Goal: Find specific page/section: Find specific page/section

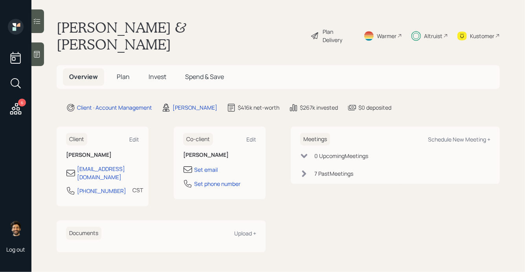
click at [428, 32] on div "Altruist" at bounding box center [433, 36] width 18 height 8
click at [426, 32] on div "Altruist" at bounding box center [433, 36] width 18 height 8
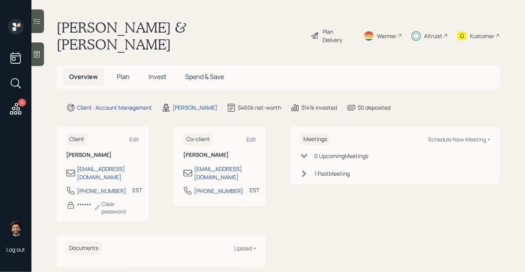
click at [432, 32] on div "Altruist" at bounding box center [433, 36] width 18 height 8
